Goal: Task Accomplishment & Management: Use online tool/utility

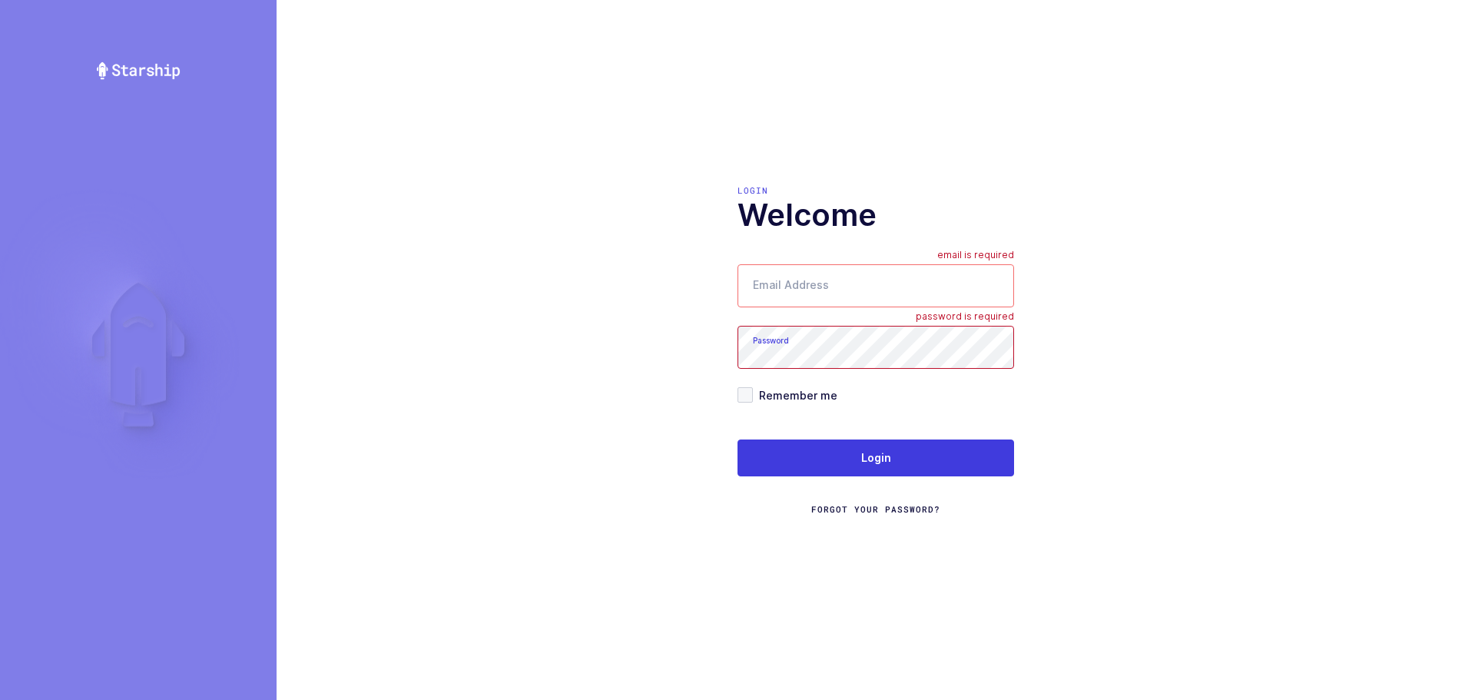
type input "mundo@janustrade.com"
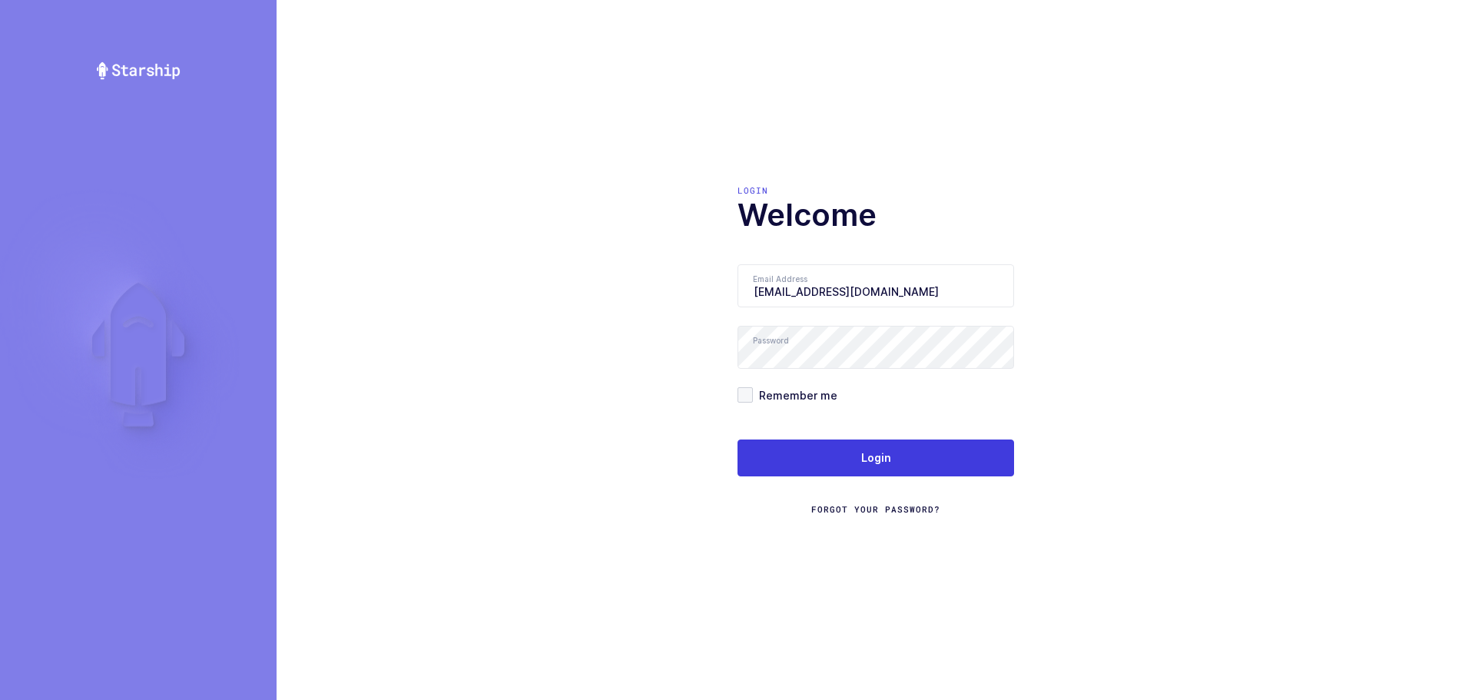
click at [867, 503] on span "Forgot Your Password?" at bounding box center [875, 509] width 129 height 12
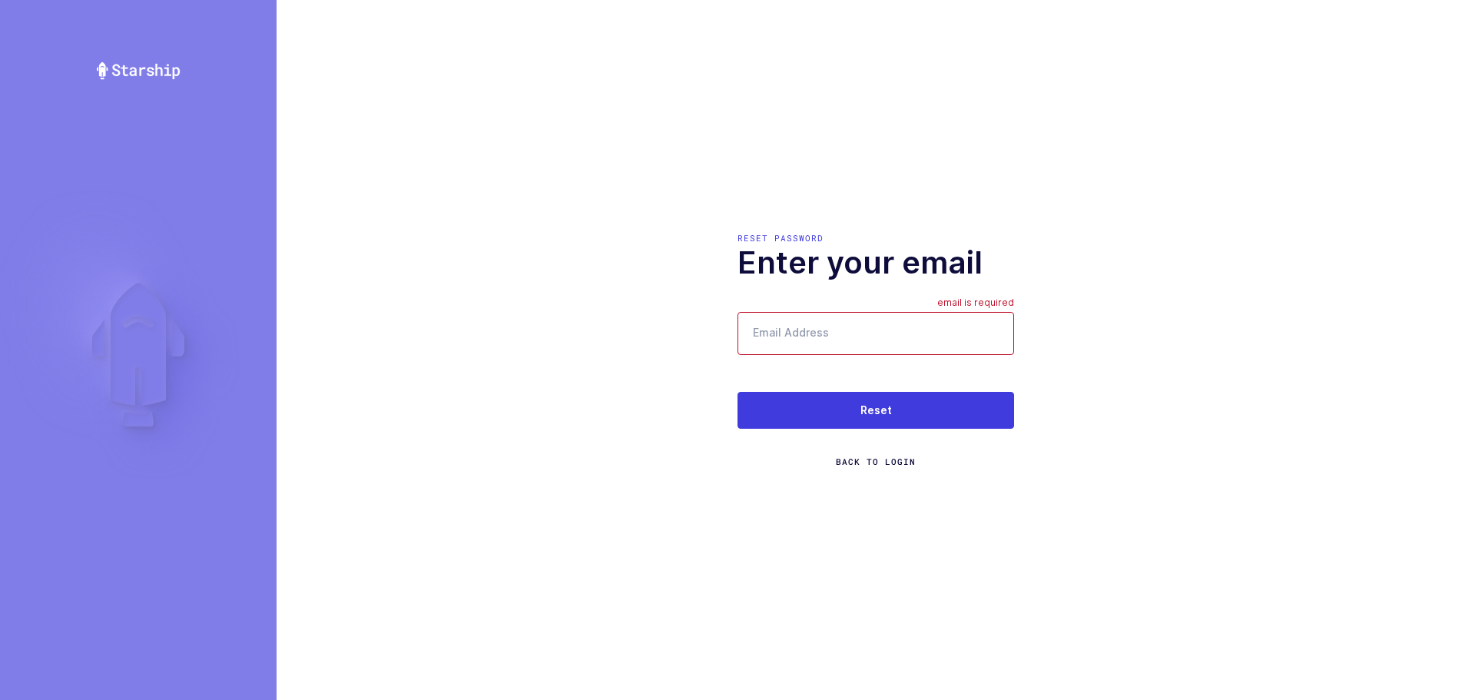
click at [872, 460] on span "Back to Login" at bounding box center [876, 462] width 80 height 12
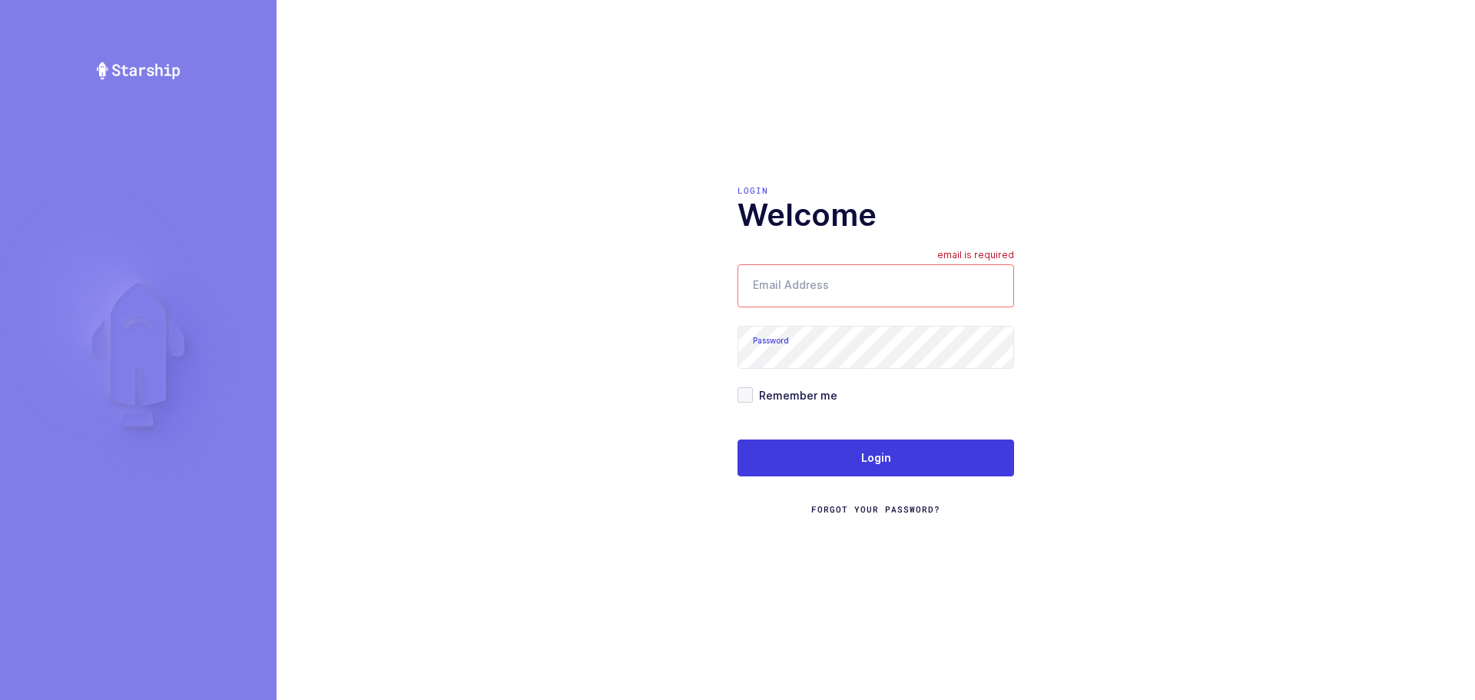
type input "mundo@janustrade.com"
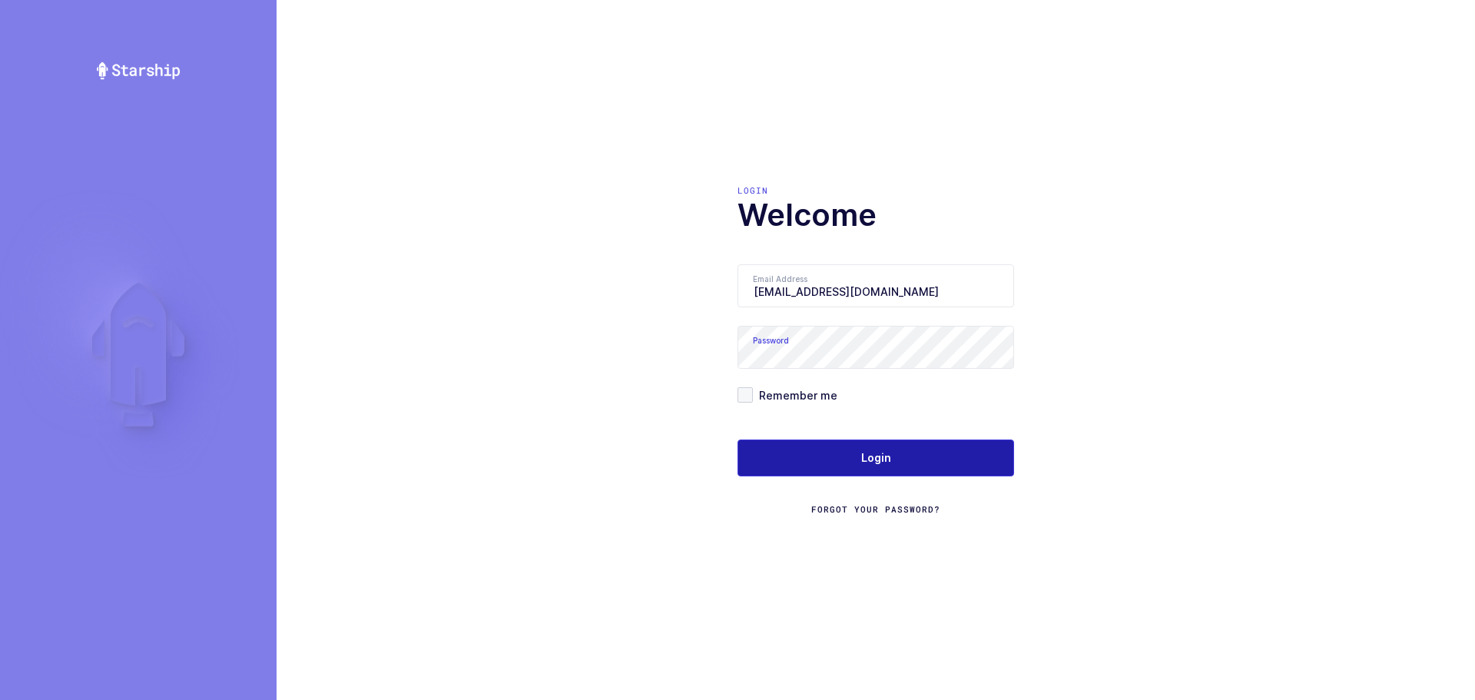
click at [791, 455] on button "Login" at bounding box center [876, 458] width 277 height 37
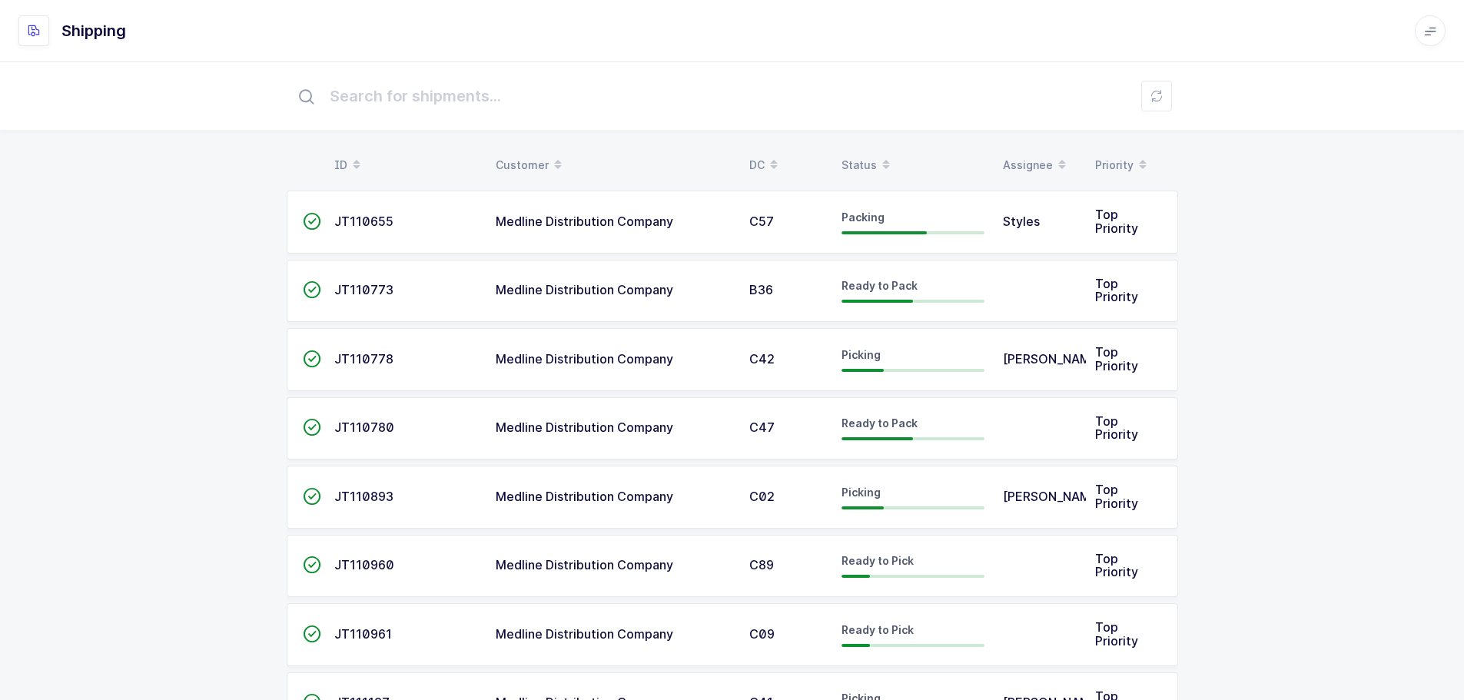
click at [858, 161] on div "Status" at bounding box center [912, 165] width 143 height 26
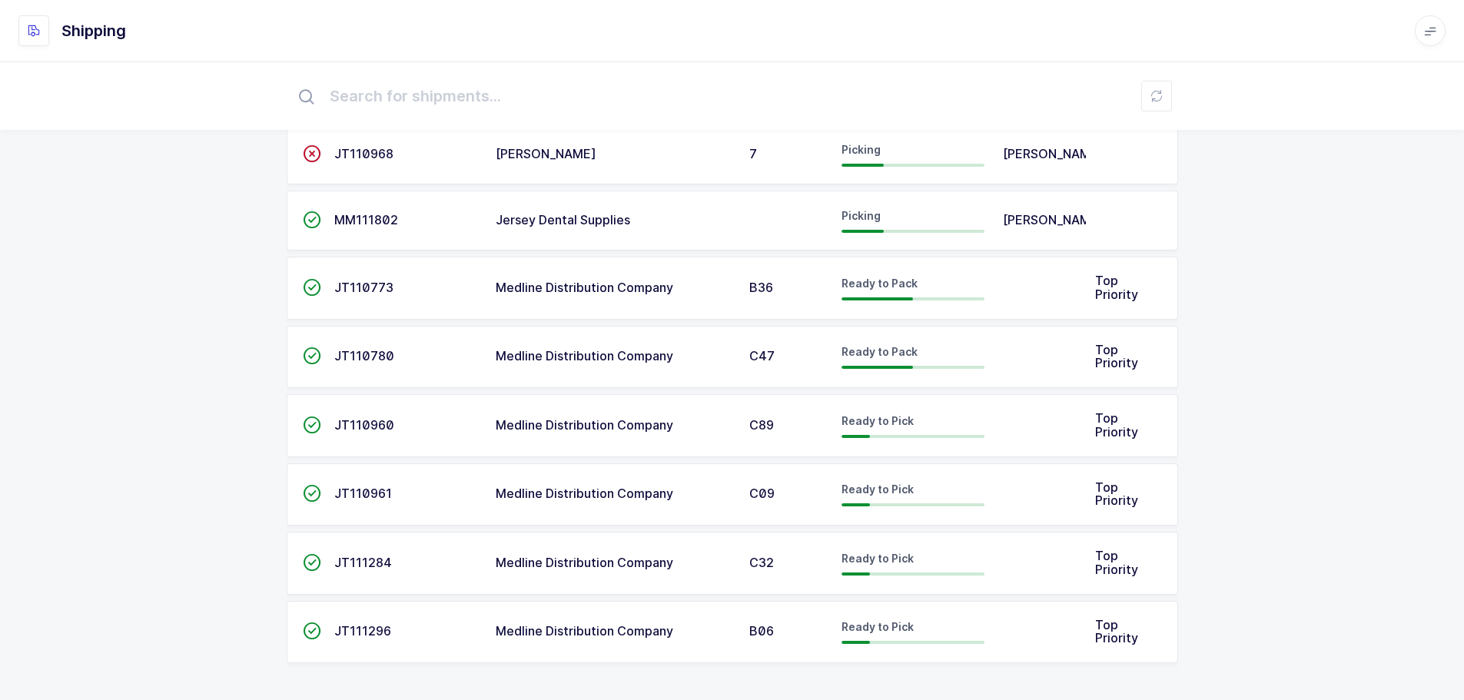
scroll to position [542, 0]
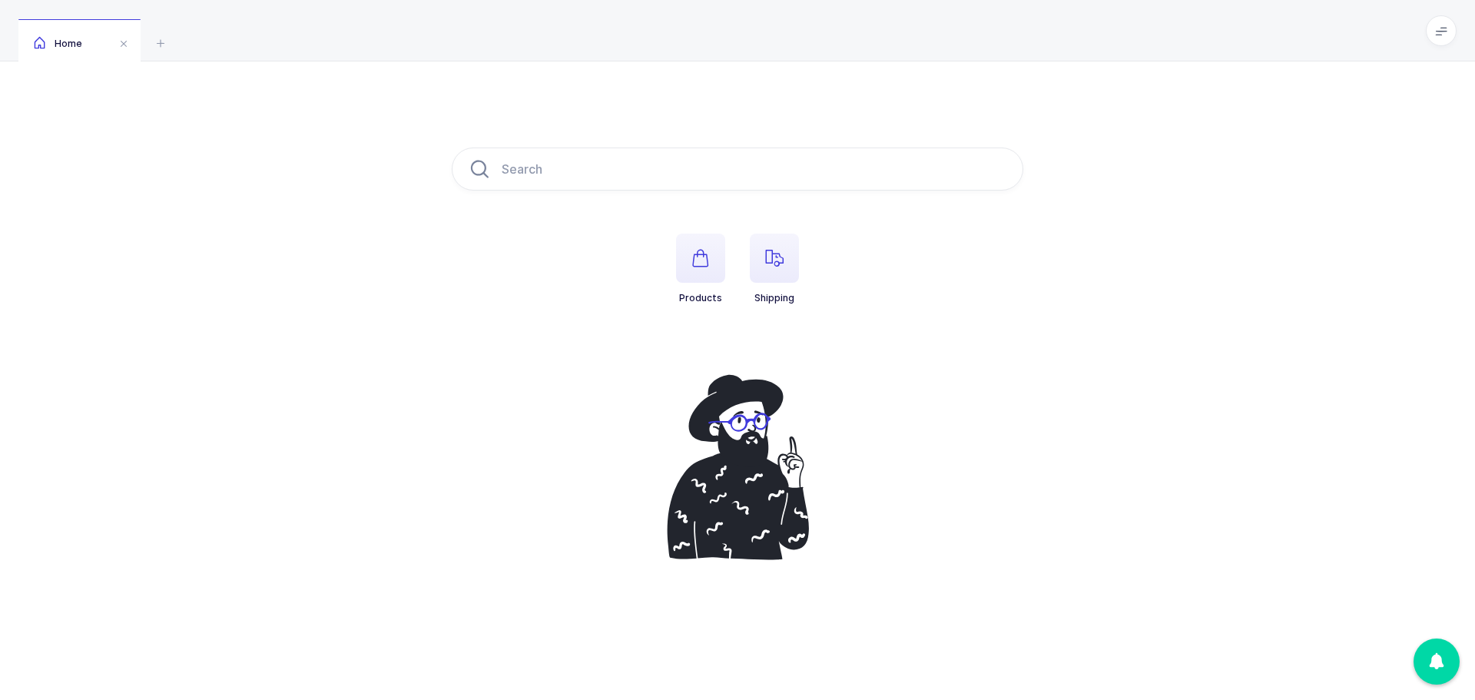
click at [761, 263] on span "button" at bounding box center [774, 258] width 49 height 49
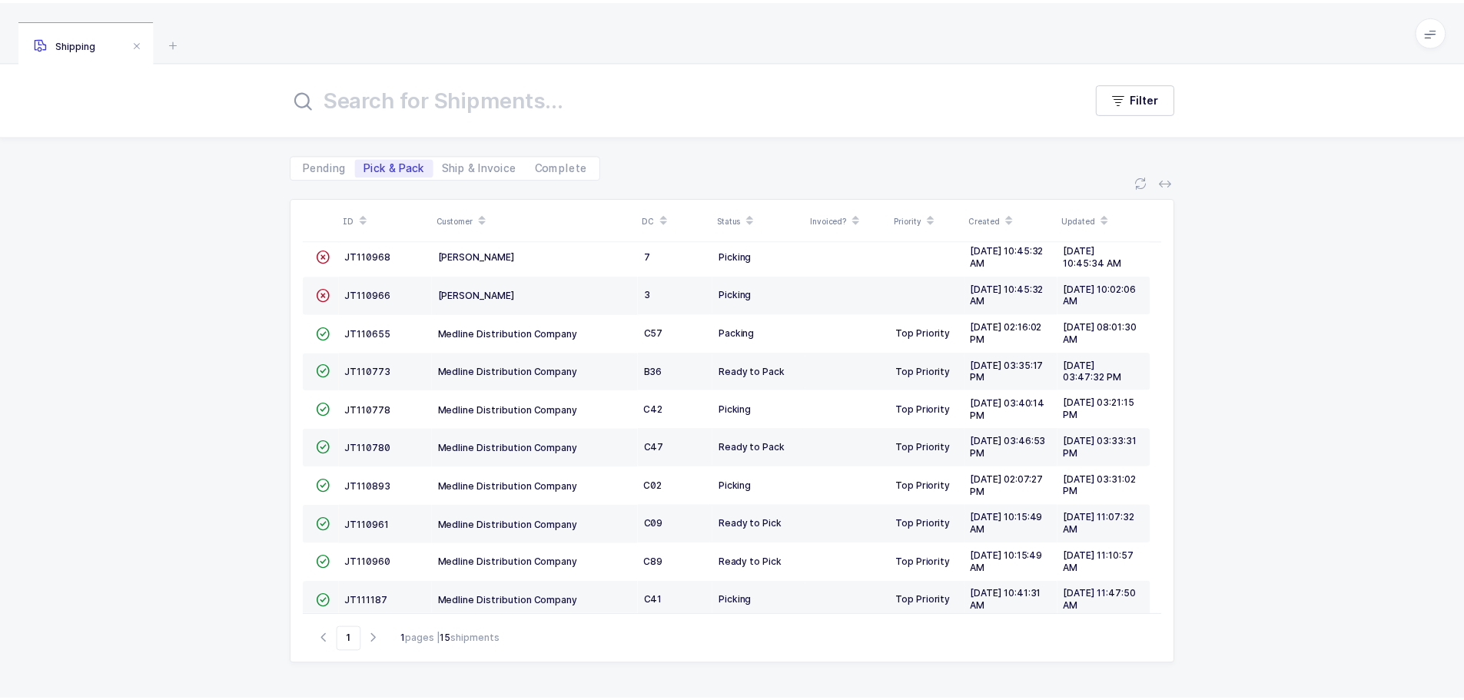
scroll to position [227, 0]
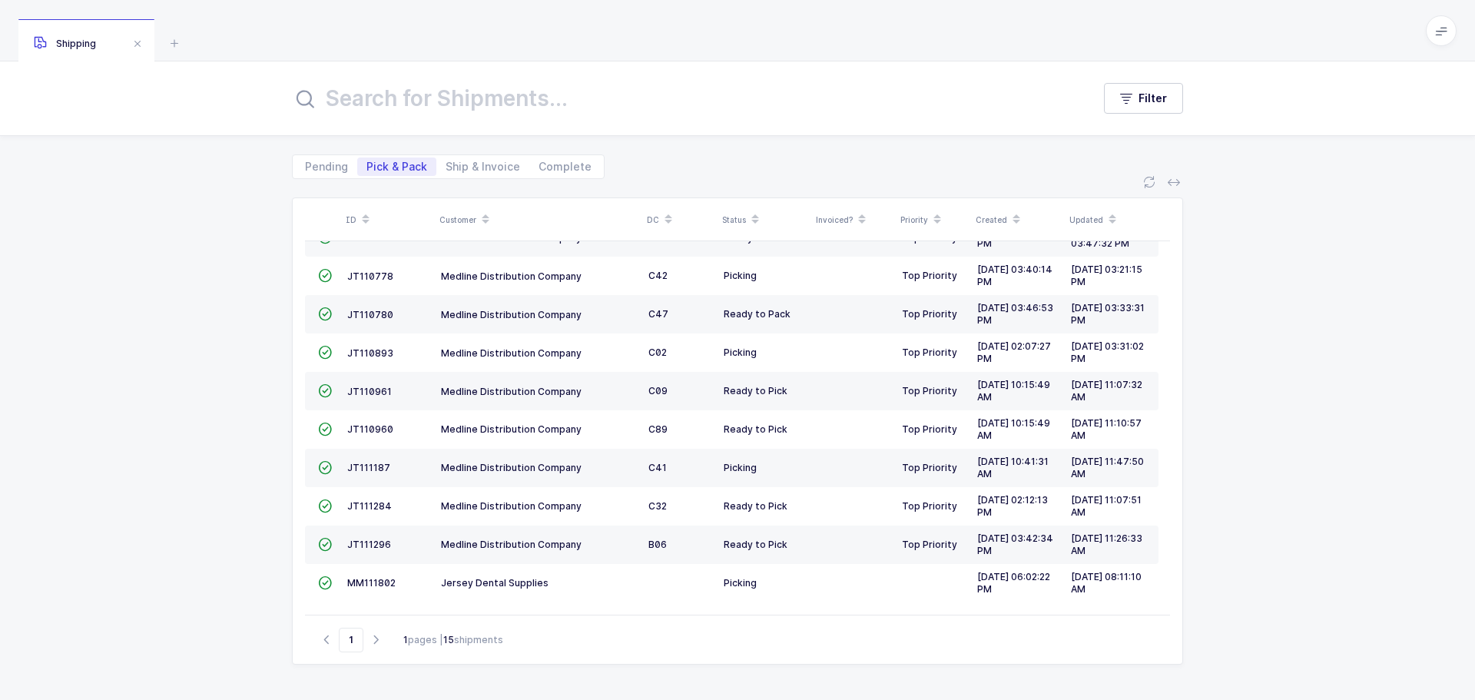
click at [356, 574] on td "MM111802" at bounding box center [388, 583] width 94 height 38
click at [356, 585] on span "MM111802" at bounding box center [371, 583] width 48 height 12
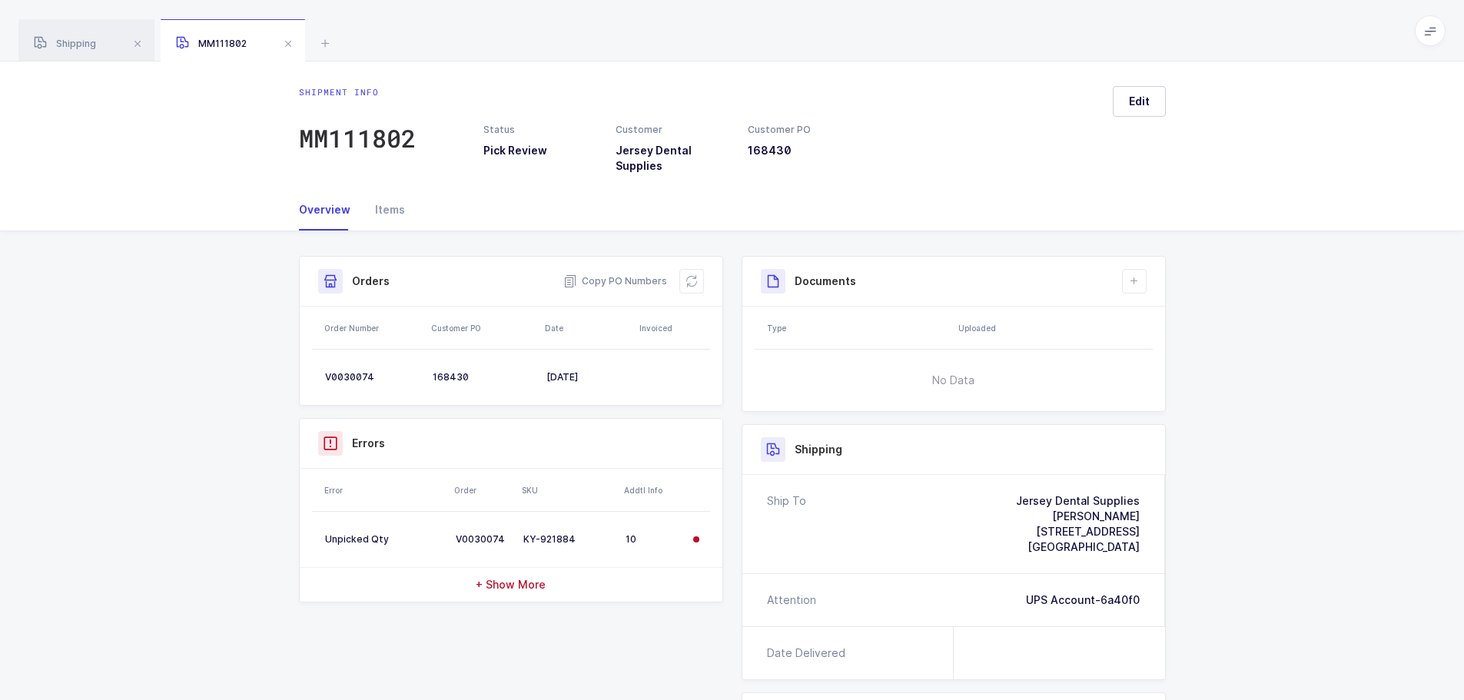
click at [689, 282] on icon at bounding box center [691, 281] width 12 height 12
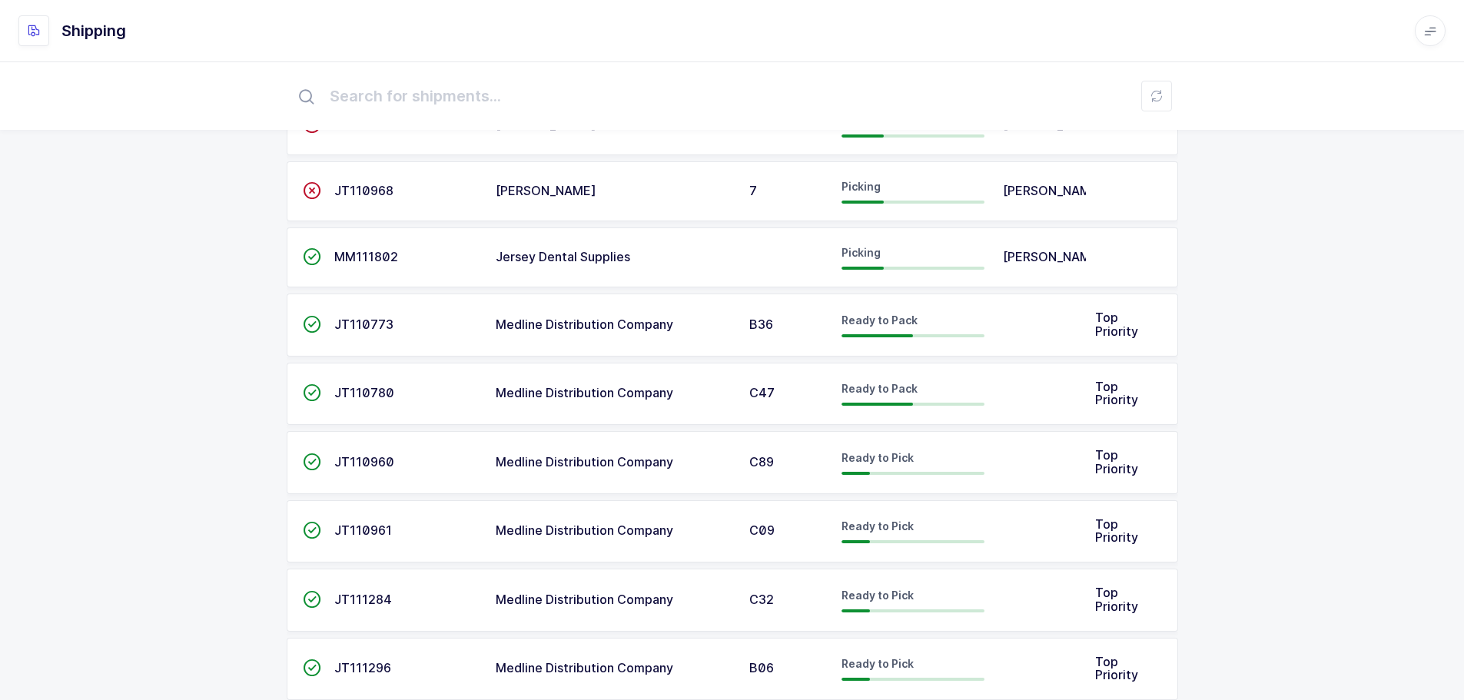
scroll to position [466, 0]
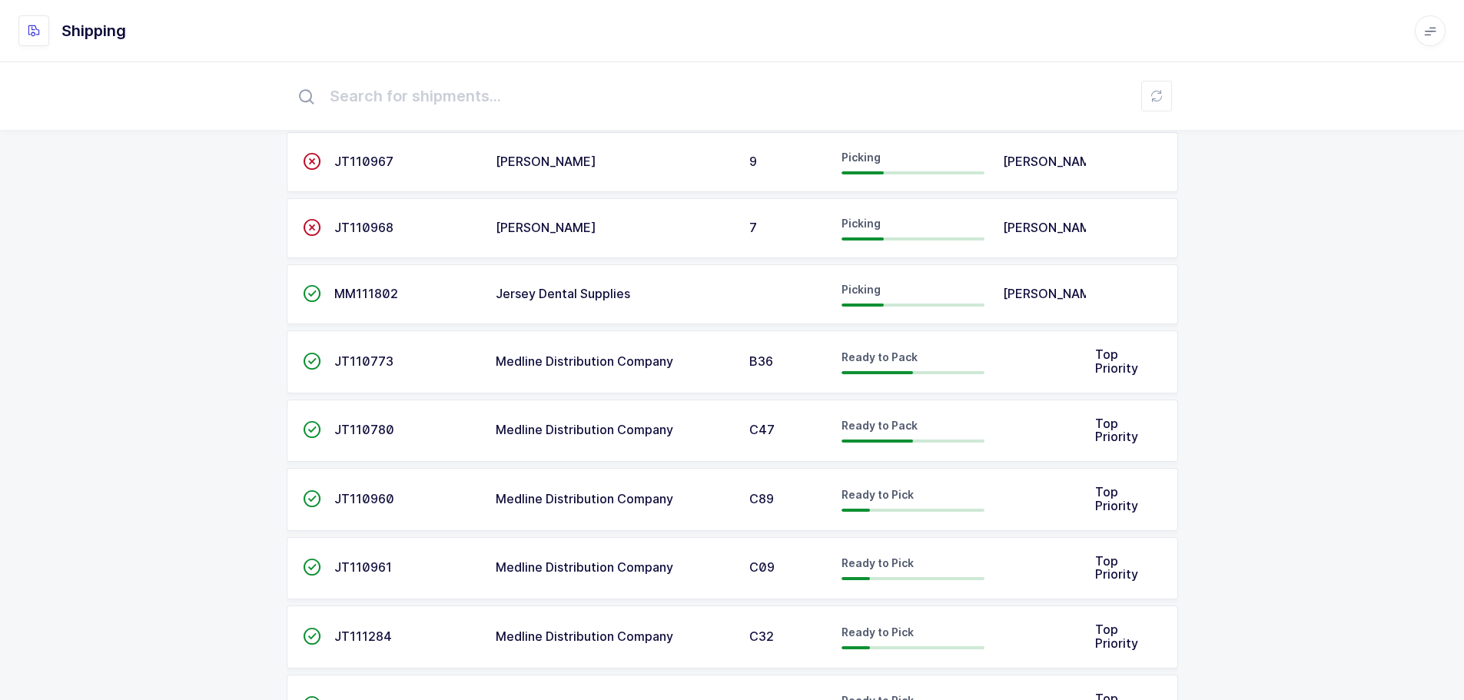
click at [345, 291] on span "MM111802" at bounding box center [366, 293] width 64 height 15
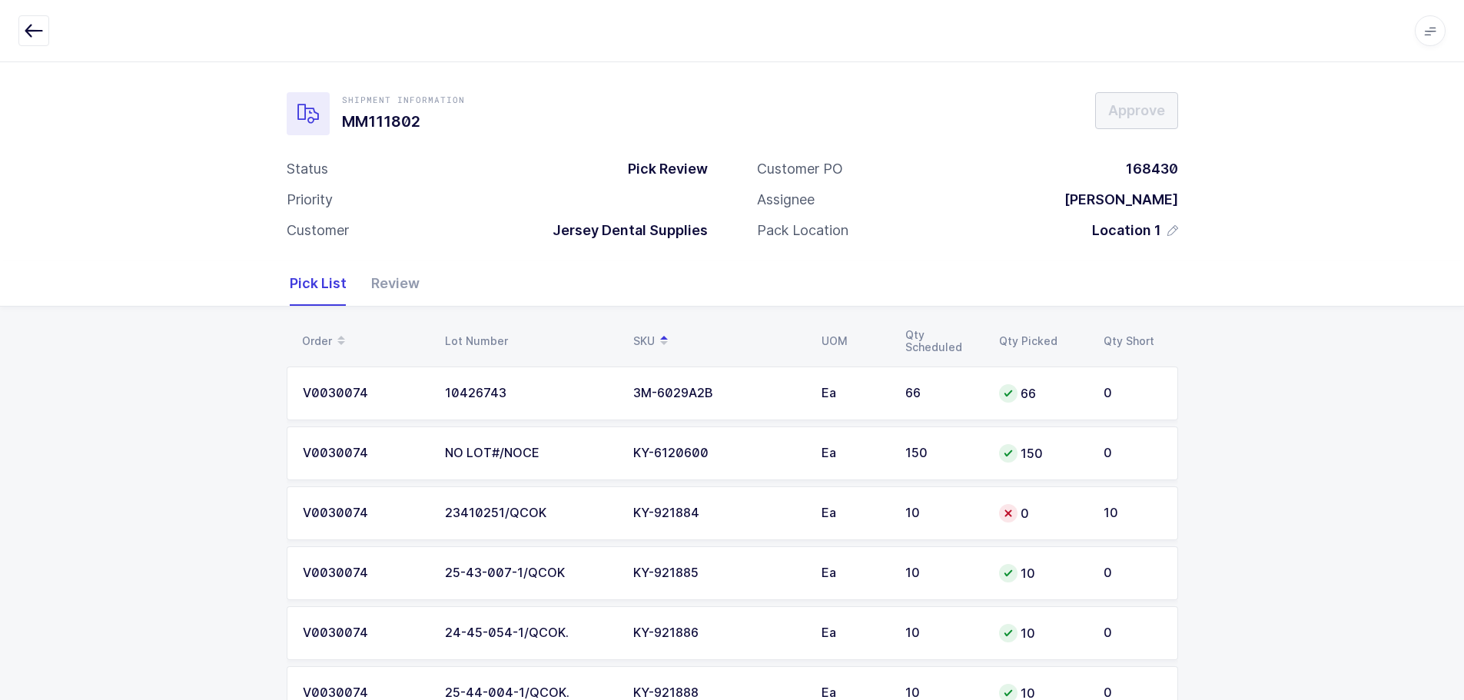
click at [767, 513] on div "KY-921884" at bounding box center [718, 513] width 170 height 14
click at [858, 519] on div "Ea" at bounding box center [853, 513] width 65 height 14
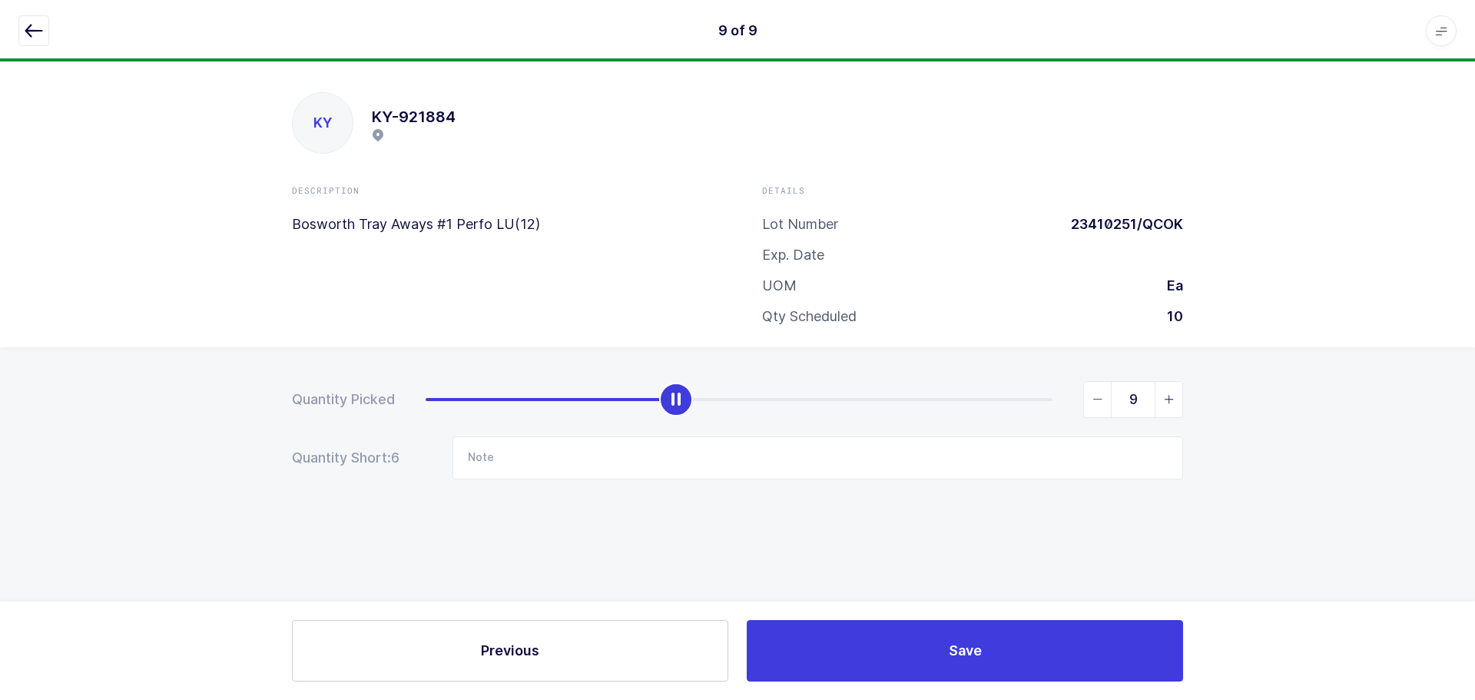
type input "10"
drag, startPoint x: 427, startPoint y: 403, endPoint x: 1350, endPoint y: 457, distance: 924.4
click at [1350, 457] on div "Quantity Picked 10 Quantity Short: 0 Note" at bounding box center [737, 484] width 1475 height 274
click at [15, 22] on div "9 of 9 Apps Core [GEOGRAPHIC_DATA] Admin Mission Control Purchasing [PERSON_NAM…" at bounding box center [737, 30] width 1475 height 61
click at [30, 29] on icon "button" at bounding box center [34, 31] width 18 height 18
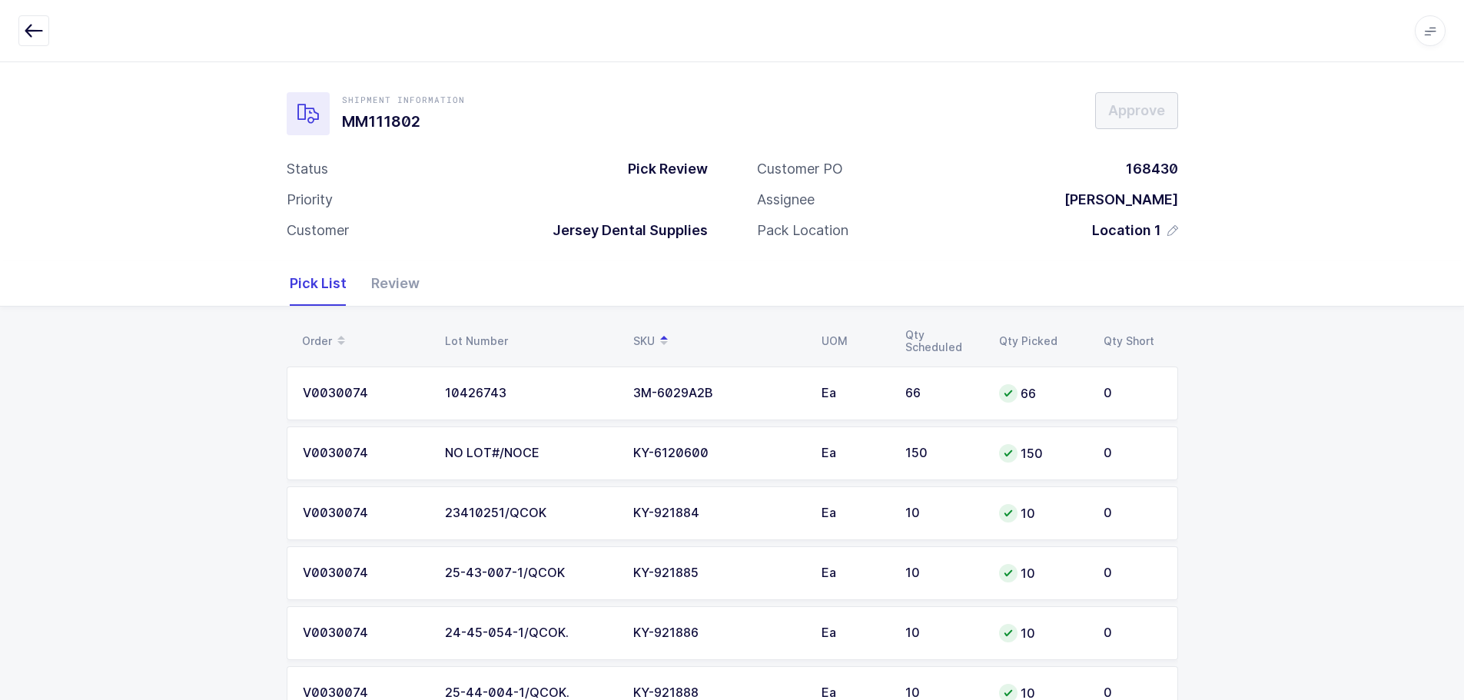
click at [386, 284] on div "Review" at bounding box center [389, 283] width 61 height 45
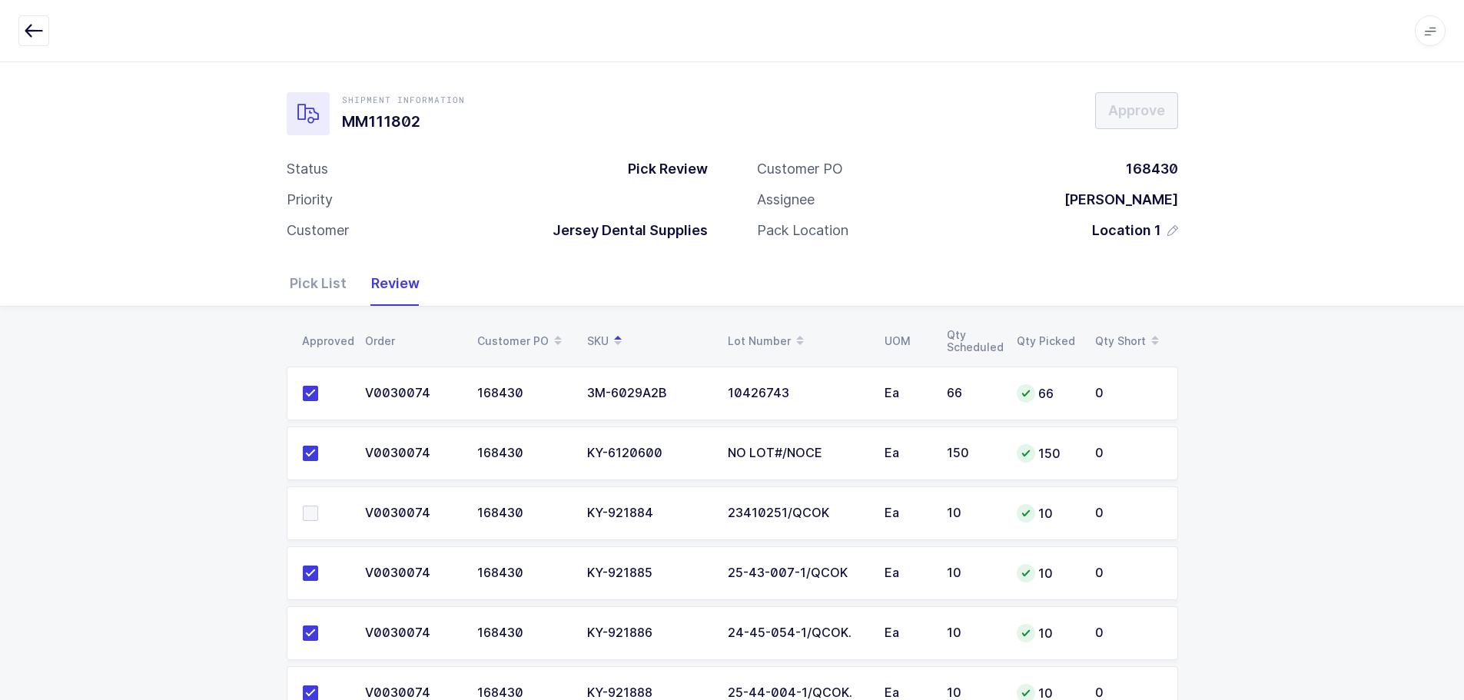
click at [310, 519] on span at bounding box center [310, 513] width 15 height 15
click at [318, 506] on input "checkbox" at bounding box center [318, 506] width 0 height 0
click at [1136, 110] on span "Approve" at bounding box center [1136, 110] width 57 height 19
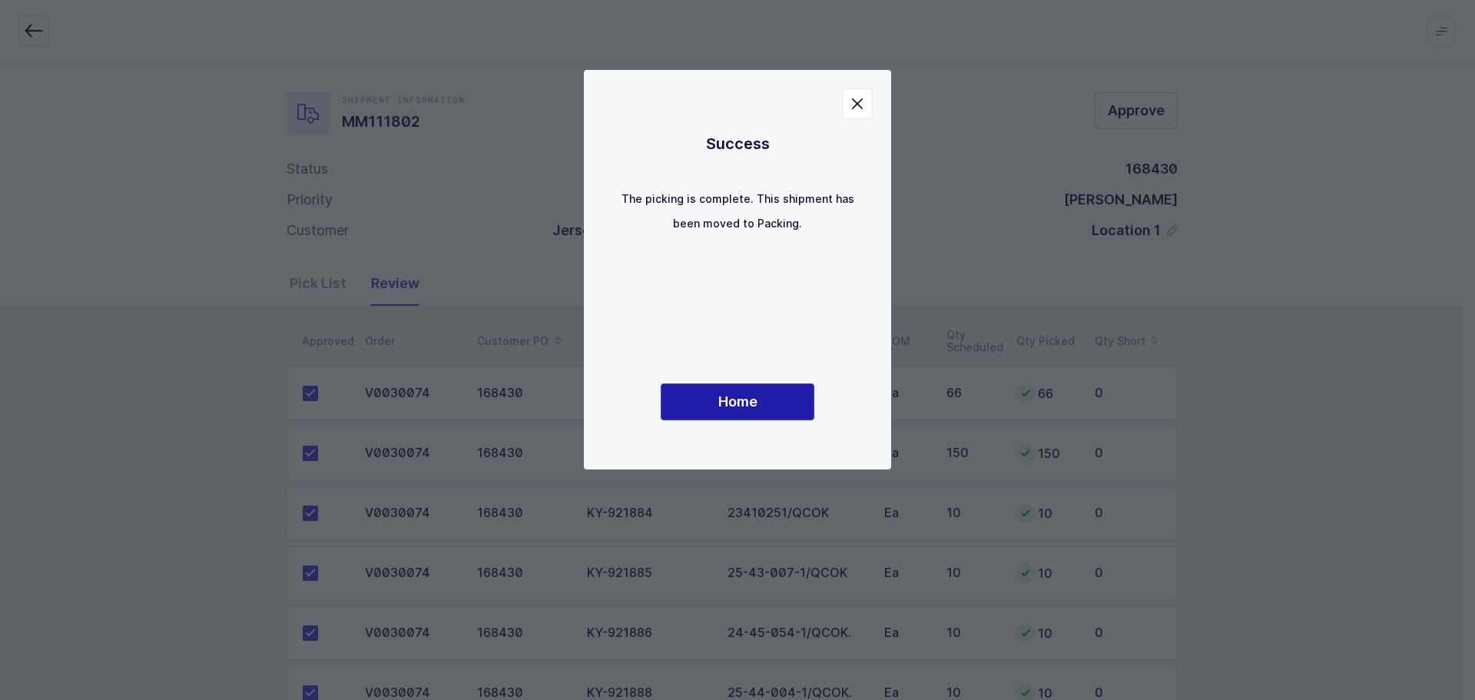
click at [757, 398] on span "Home" at bounding box center [737, 401] width 39 height 19
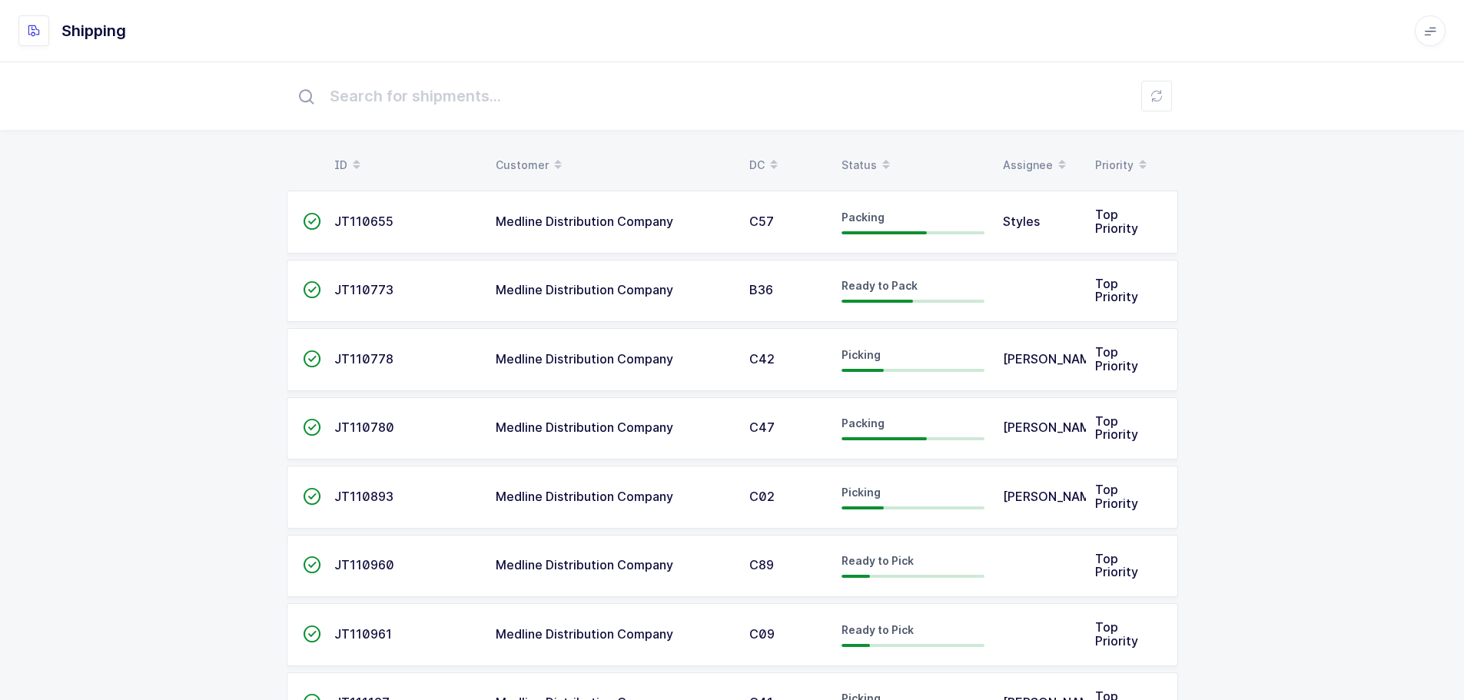
click at [872, 162] on div "Status" at bounding box center [912, 165] width 143 height 26
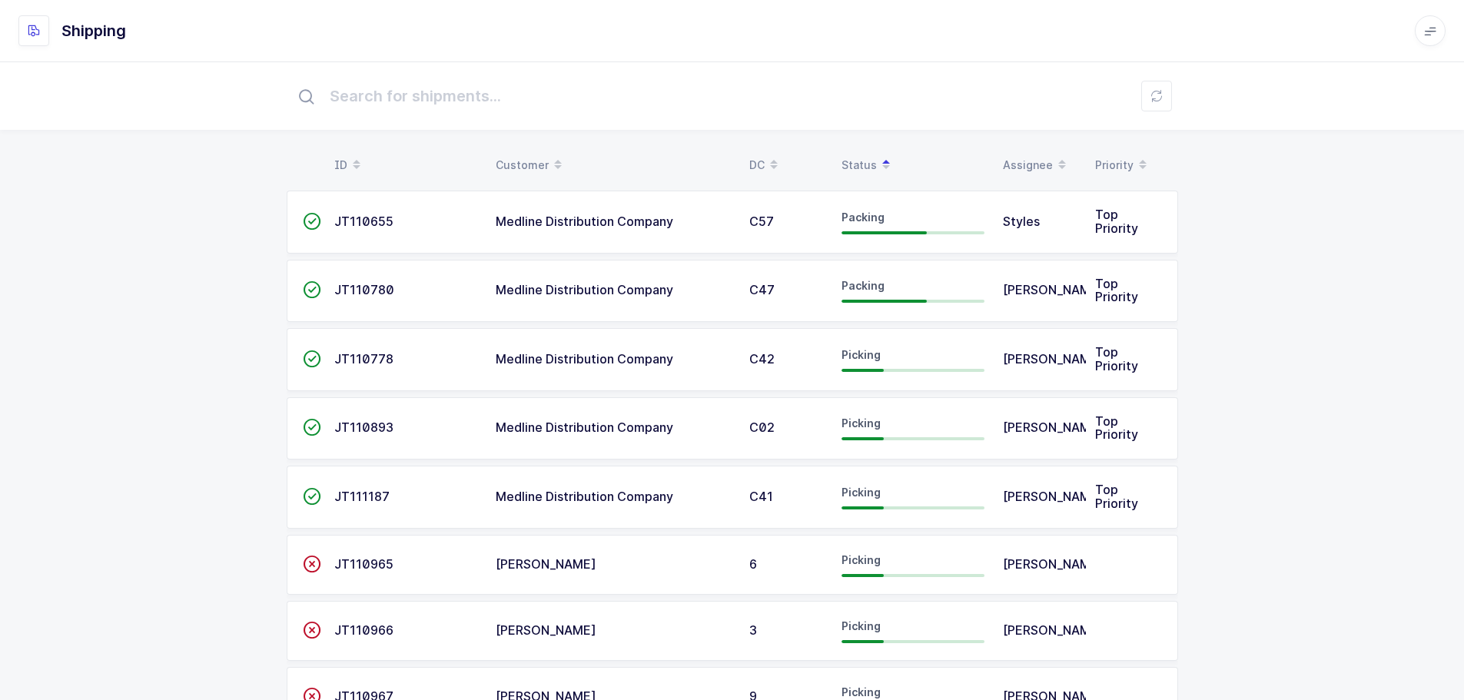
click at [209, 32] on div "Shipping" at bounding box center [731, 30] width 1427 height 31
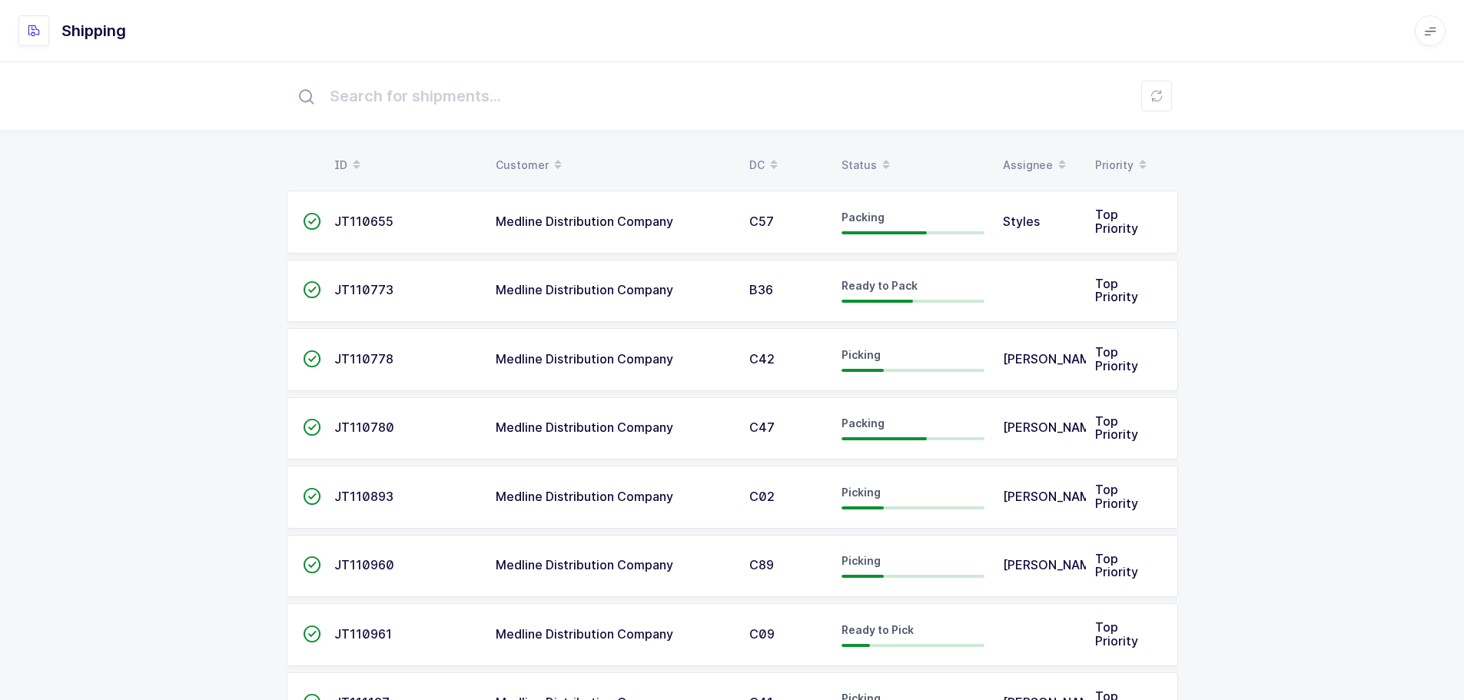
click at [855, 158] on div "Status" at bounding box center [912, 165] width 143 height 26
